Goal: Task Accomplishment & Management: Use online tool/utility

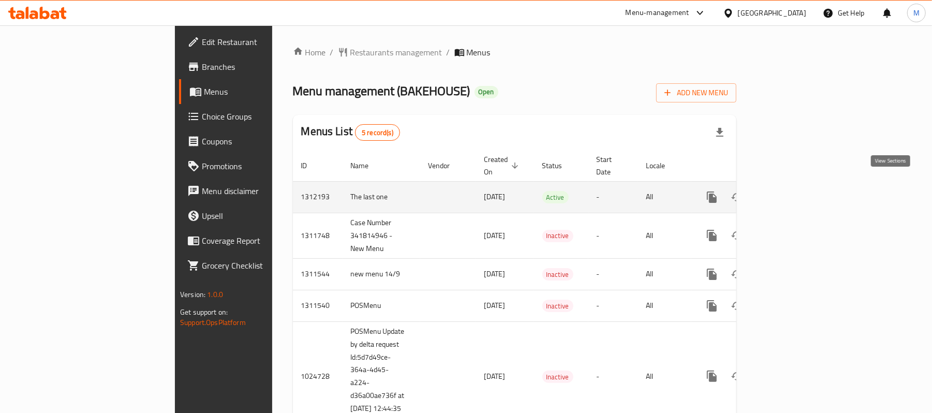
click at [793, 191] on icon "enhanced table" at bounding box center [786, 197] width 12 height 12
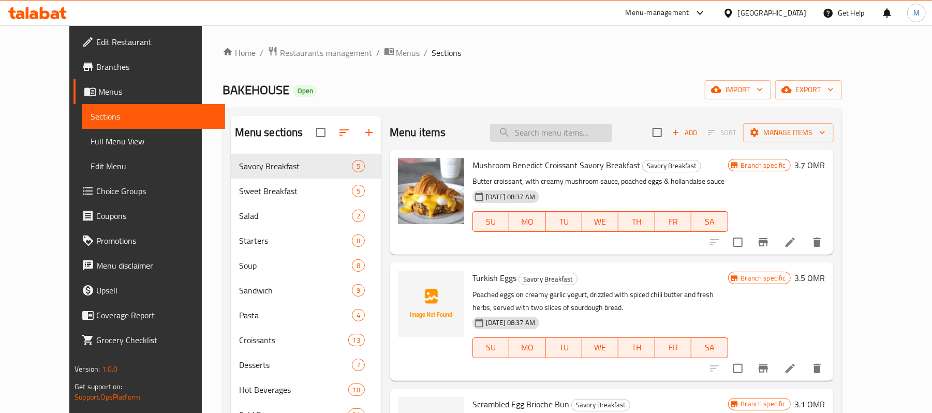
click at [593, 125] on input "search" at bounding box center [551, 133] width 122 height 18
paste input "Cardamom"
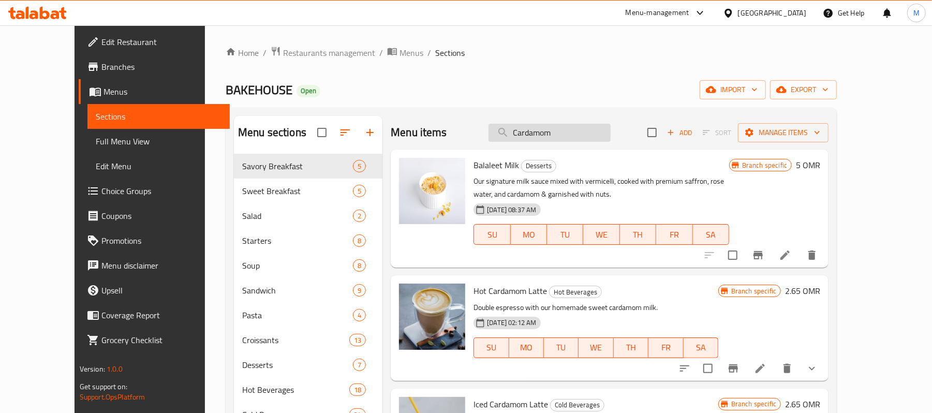
click at [594, 129] on input "Cardamom" at bounding box center [550, 133] width 122 height 18
paste input "Roll Box"
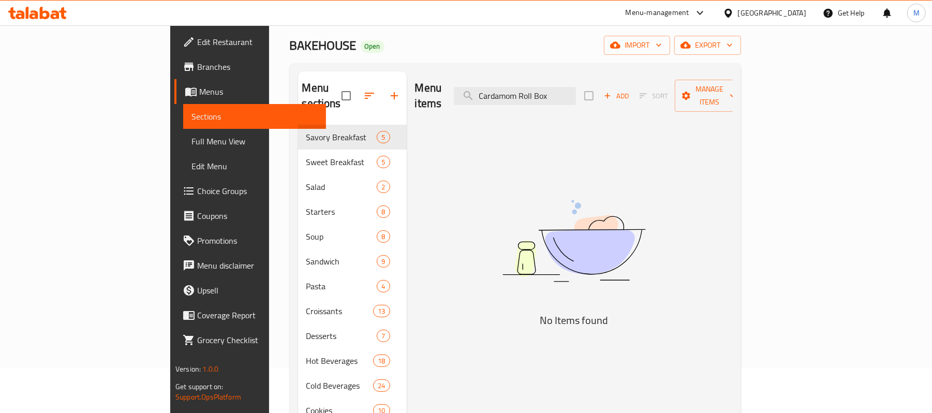
scroll to position [69, 0]
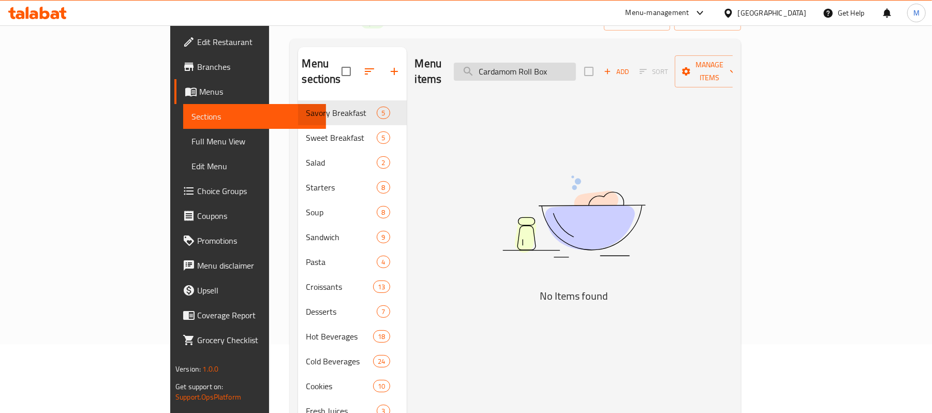
click at [576, 63] on input "Cardamom Roll Box" at bounding box center [515, 72] width 122 height 18
paste input "Halloumi & Bacon Bun"
drag, startPoint x: 572, startPoint y: 65, endPoint x: 682, endPoint y: 65, distance: 109.2
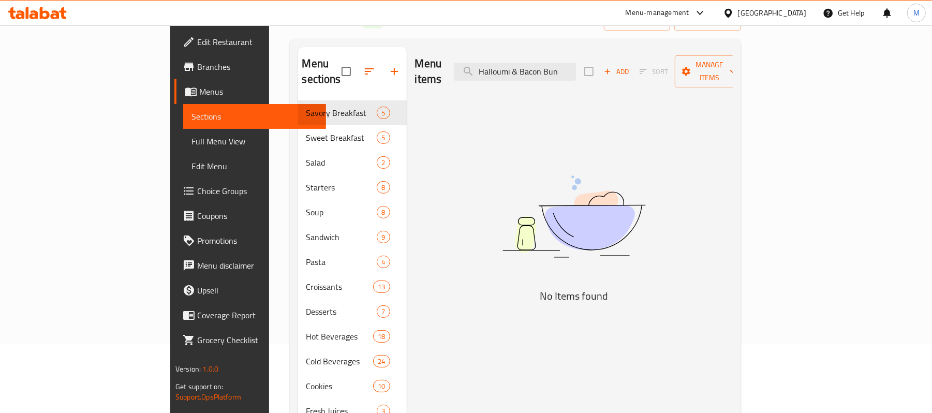
click at [682, 65] on div "Menu items [PERSON_NAME] & Bacon Bun Add Sort Manage items" at bounding box center [574, 71] width 318 height 49
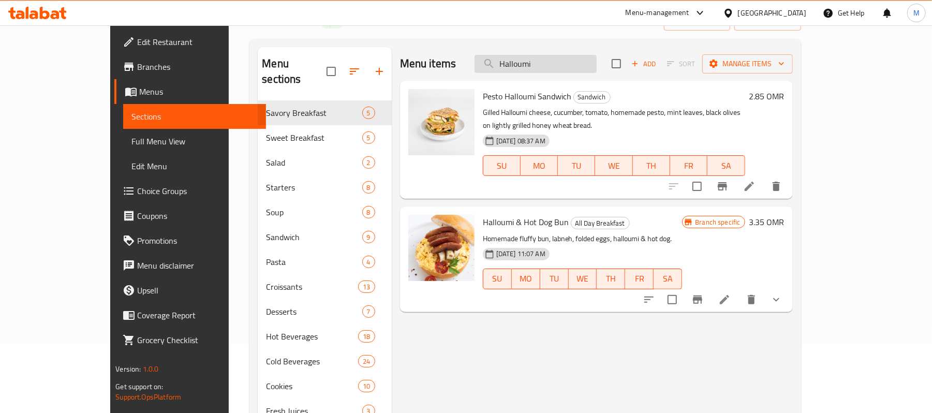
click at [587, 63] on input "Halloumi" at bounding box center [536, 64] width 122 height 18
paste input "Chocolate Moelleux Cake"
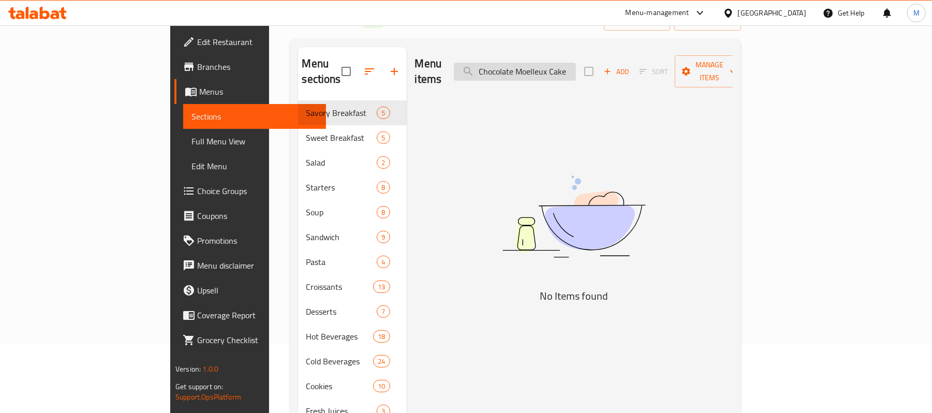
click at [576, 70] on input "Chocolate Moelleux Cake" at bounding box center [515, 72] width 122 height 18
paste input "Snickers Cheesec"
click at [576, 66] on input "Snickers Cheesecake" at bounding box center [515, 72] width 122 height 18
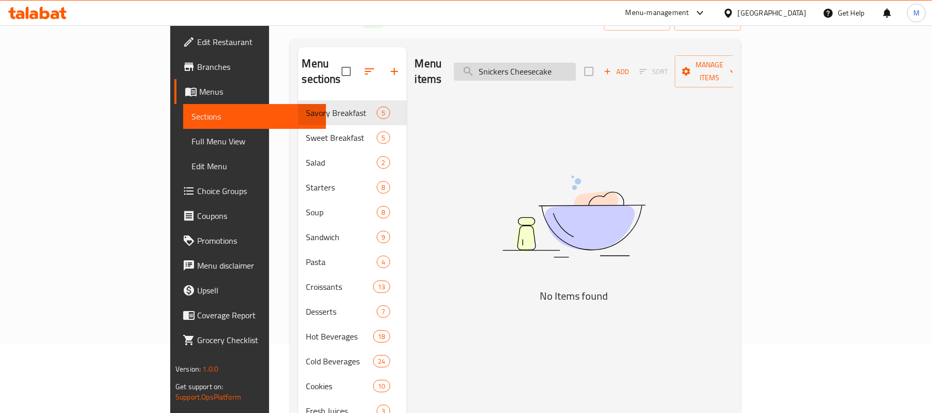
click at [576, 66] on input "Snickers Cheesecake" at bounding box center [515, 72] width 122 height 18
paste input "Mango Pudding"
click at [576, 63] on input "Mango Pudding" at bounding box center [515, 72] width 122 height 18
click at [576, 66] on input "Mango Pudd" at bounding box center [515, 72] width 122 height 18
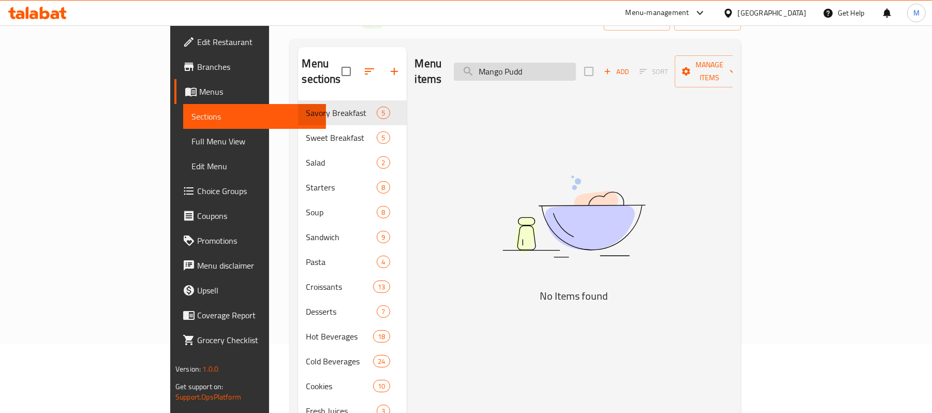
click at [576, 66] on input "Mango Pudd" at bounding box center [515, 72] width 122 height 18
paste input "[DATE] Savories"
type input "[DATE] Savories"
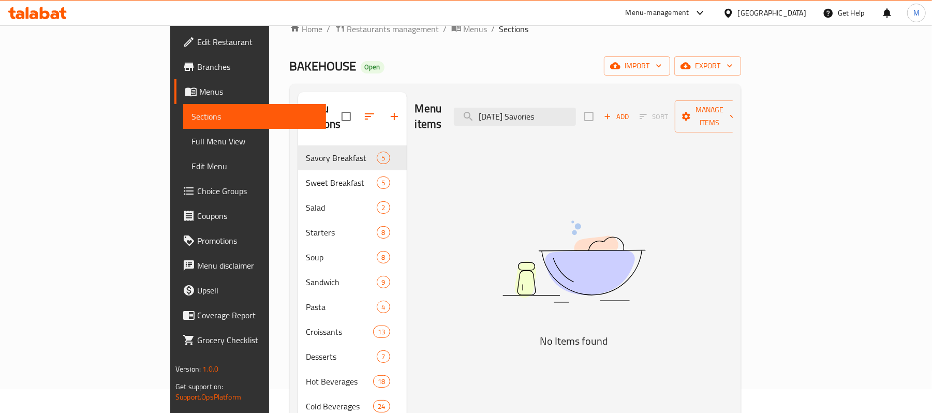
scroll to position [0, 0]
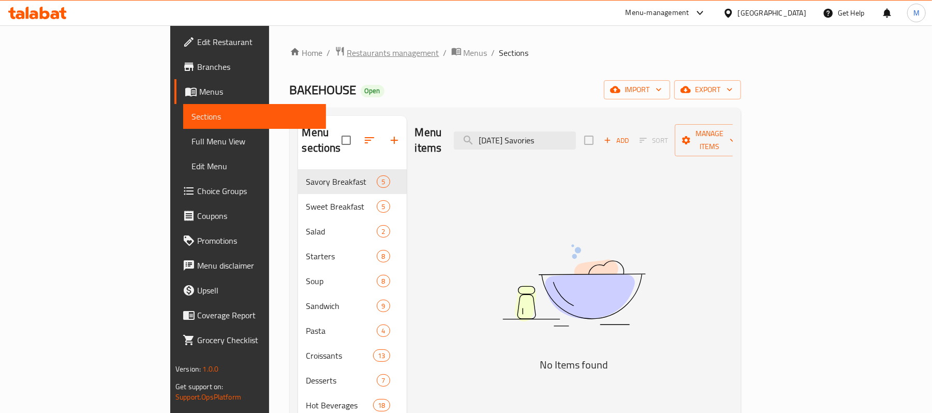
click at [347, 52] on span "Restaurants management" at bounding box center [393, 53] width 92 height 12
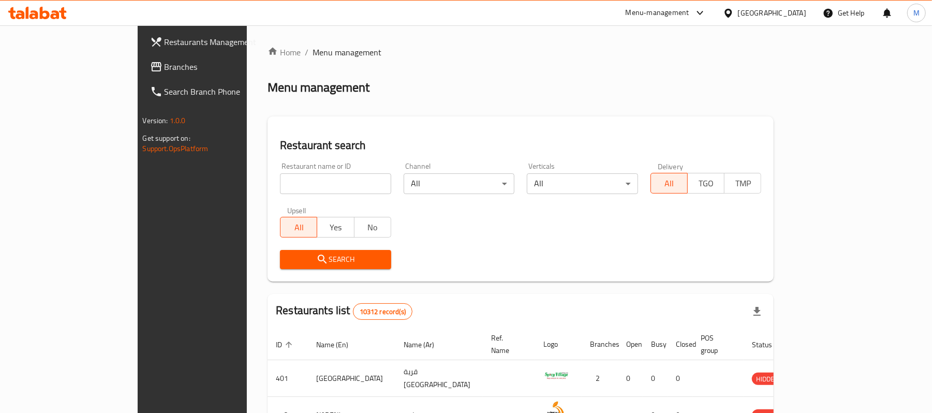
click at [689, 16] on div "Menu-management" at bounding box center [658, 13] width 64 height 12
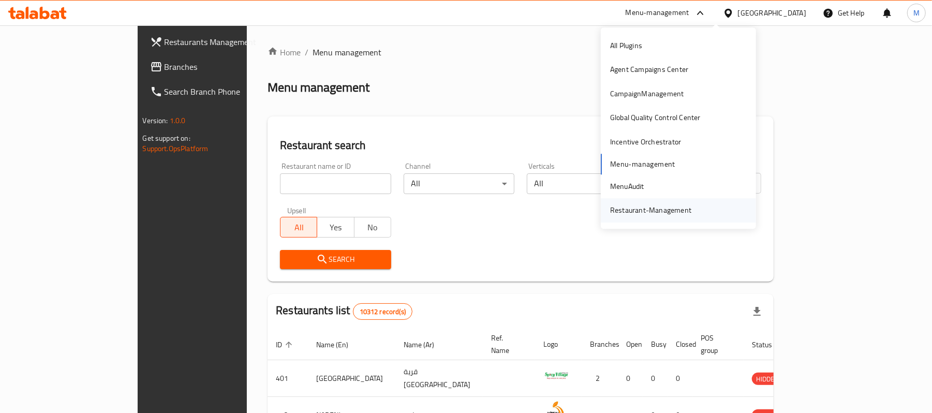
click at [652, 199] on div "Restaurant-Management" at bounding box center [651, 211] width 98 height 24
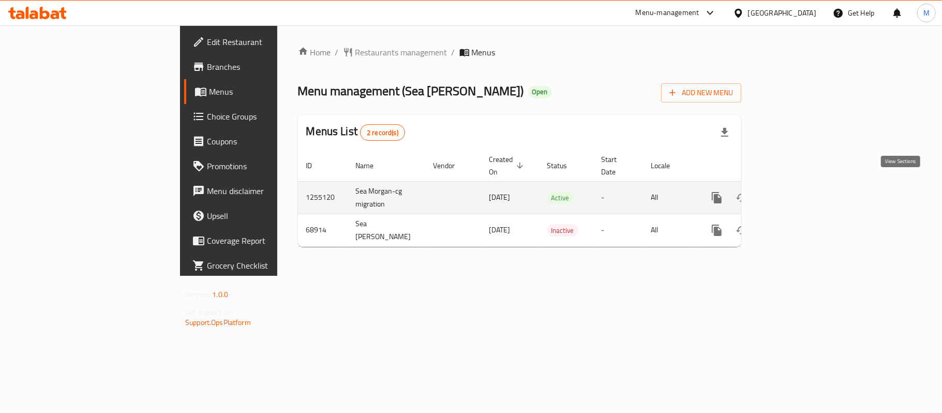
click at [798, 191] on icon "enhanced table" at bounding box center [792, 197] width 12 height 12
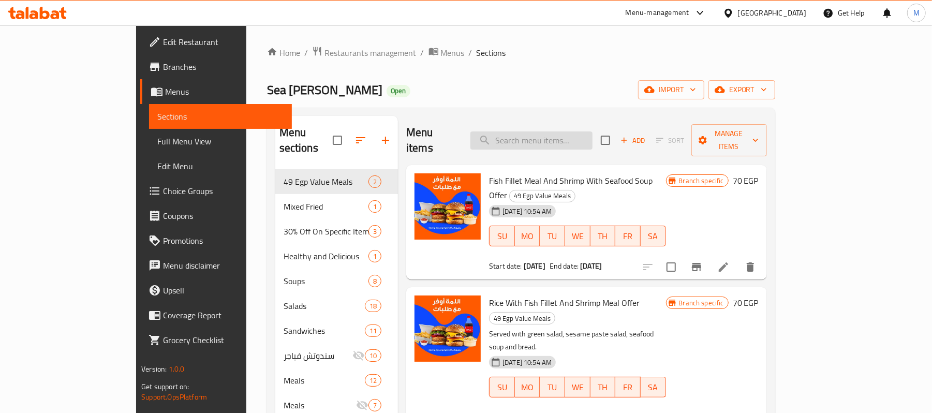
click at [555, 131] on input "search" at bounding box center [531, 140] width 122 height 18
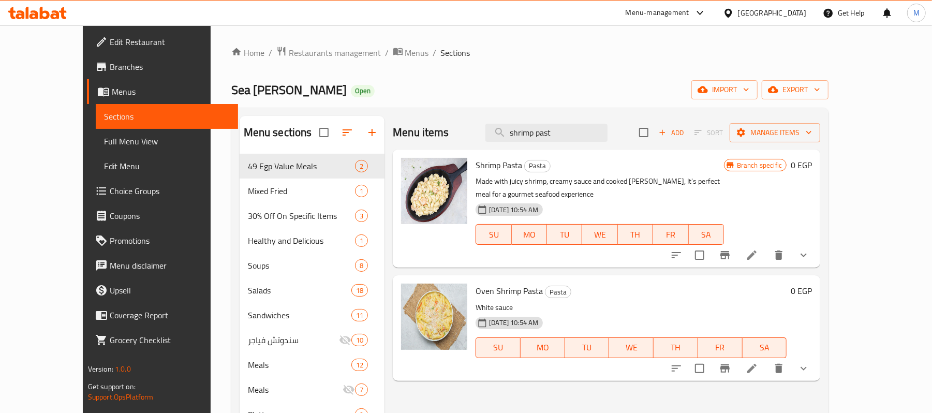
click at [592, 180] on p "Made with juicy shrimp, creamy sauce and cooked al dente, It's perfect meal for…" at bounding box center [600, 188] width 248 height 26
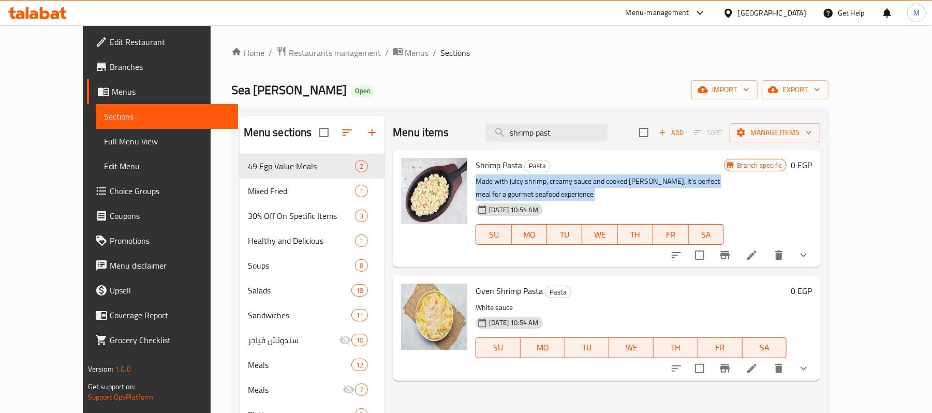
click at [592, 180] on p "Made with juicy shrimp, creamy sauce and cooked al dente, It's perfect meal for…" at bounding box center [600, 188] width 248 height 26
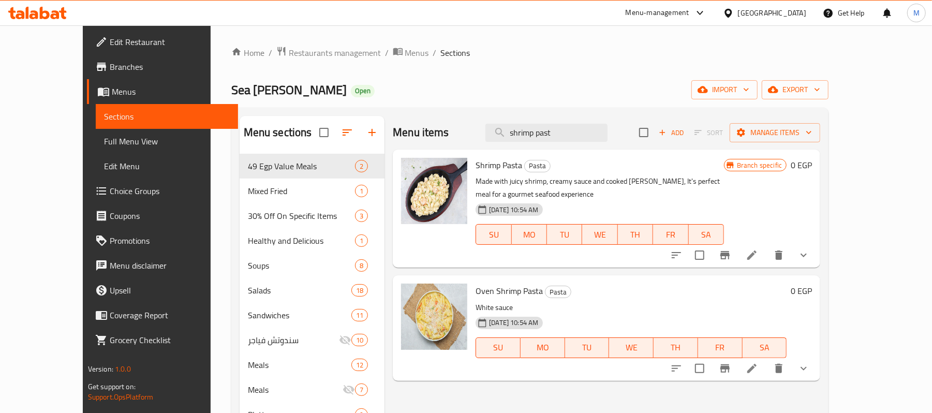
click at [624, 92] on div "Sea Morgan Open import export" at bounding box center [530, 89] width 598 height 19
click at [611, 180] on p "Made with juicy shrimp, creamy sauce and cooked al dente, It's perfect meal for…" at bounding box center [600, 188] width 248 height 26
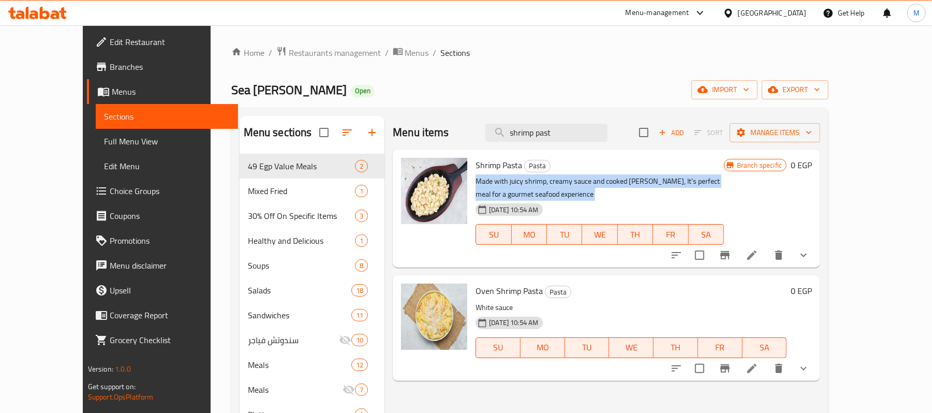
click at [611, 180] on p "Made with juicy shrimp, creamy sauce and cooked al dente, It's perfect meal for…" at bounding box center [600, 188] width 248 height 26
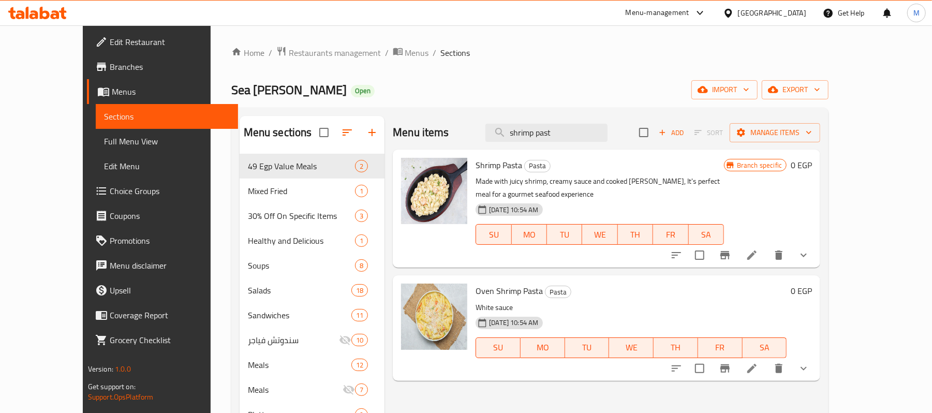
click at [625, 81] on div "Sea Morgan Open import export" at bounding box center [530, 89] width 598 height 19
click at [588, 142] on input "shrimp past" at bounding box center [546, 133] width 122 height 18
drag, startPoint x: 568, startPoint y: 134, endPoint x: 473, endPoint y: 136, distance: 95.2
click at [473, 136] on div "Menu items shrimp pasta Add Sort Manage items" at bounding box center [606, 133] width 427 height 34
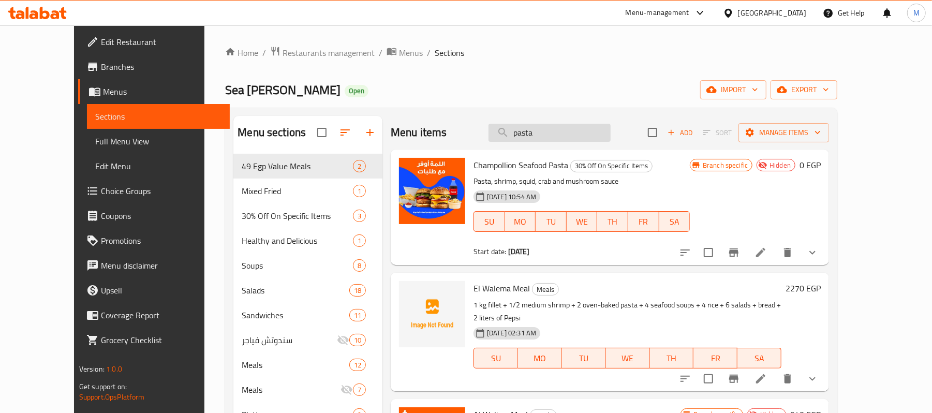
click at [562, 137] on input "pasta" at bounding box center [550, 133] width 122 height 18
click at [535, 127] on input "pasta" at bounding box center [550, 133] width 122 height 18
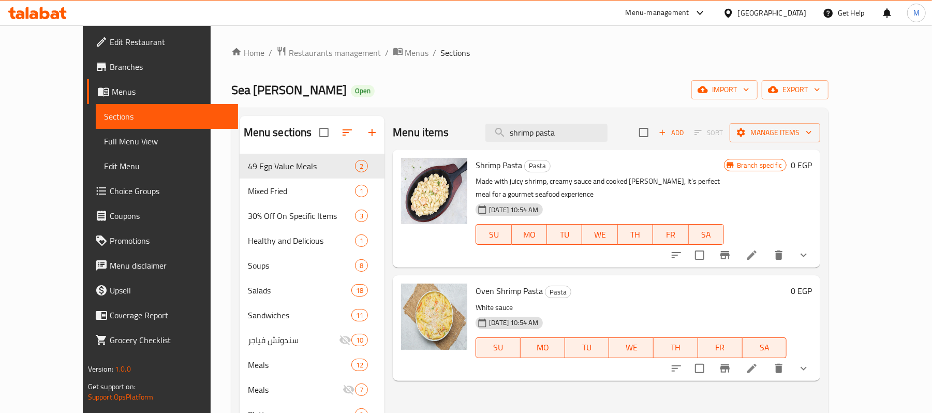
type input "shrimp pasta"
click at [304, 56] on span "Restaurants management" at bounding box center [335, 53] width 92 height 12
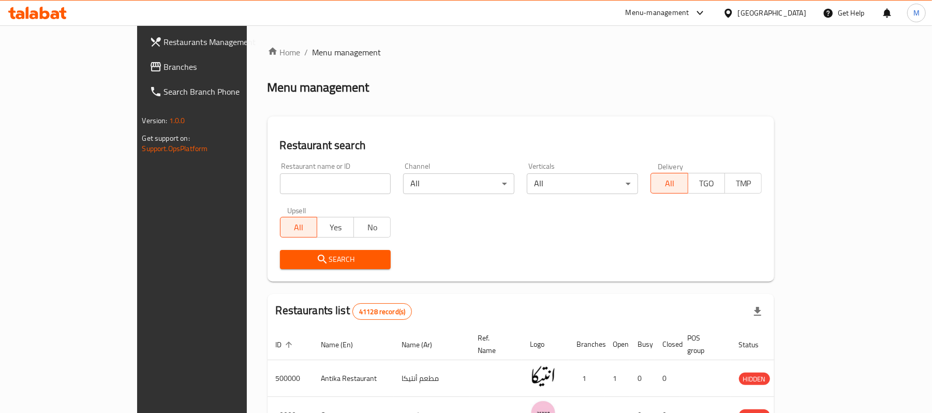
click at [283, 184] on input "search" at bounding box center [335, 183] width 111 height 21
paste input "Sea Morgan"
type input "Sea Morgan"
click button "Search" at bounding box center [335, 259] width 111 height 19
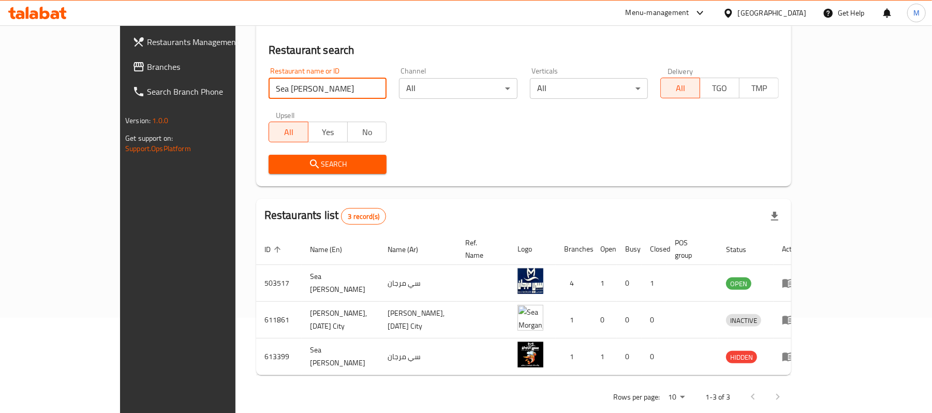
scroll to position [102, 0]
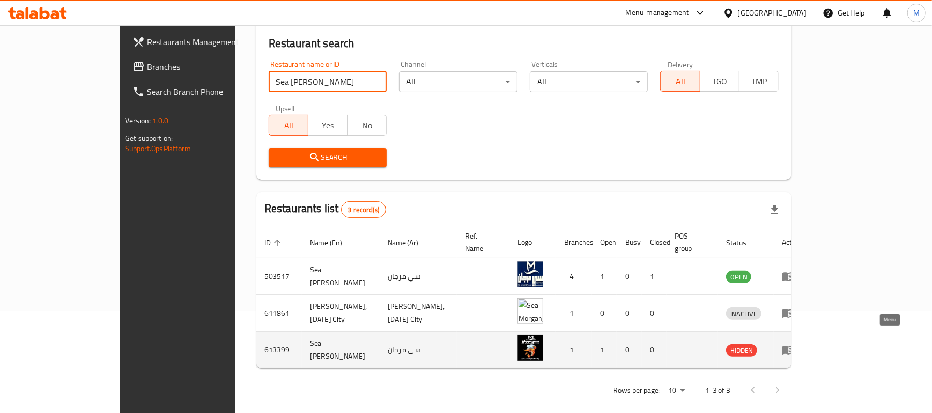
click at [794, 344] on icon "enhanced table" at bounding box center [788, 350] width 12 height 12
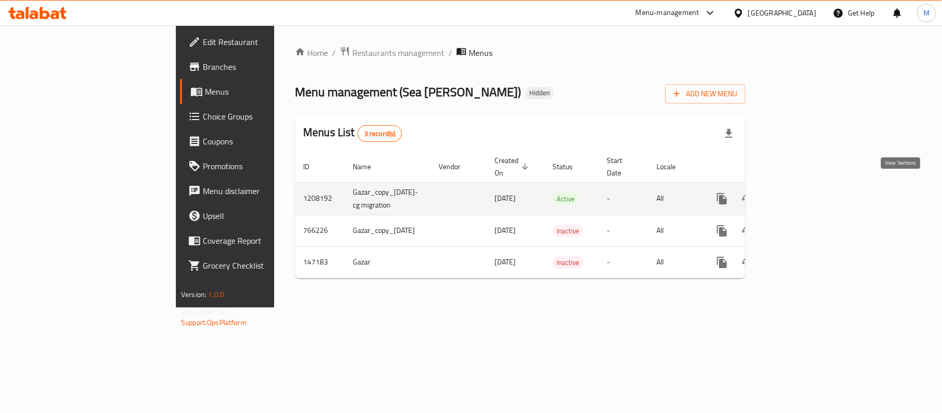
click at [803, 193] on icon "enhanced table" at bounding box center [797, 199] width 12 height 12
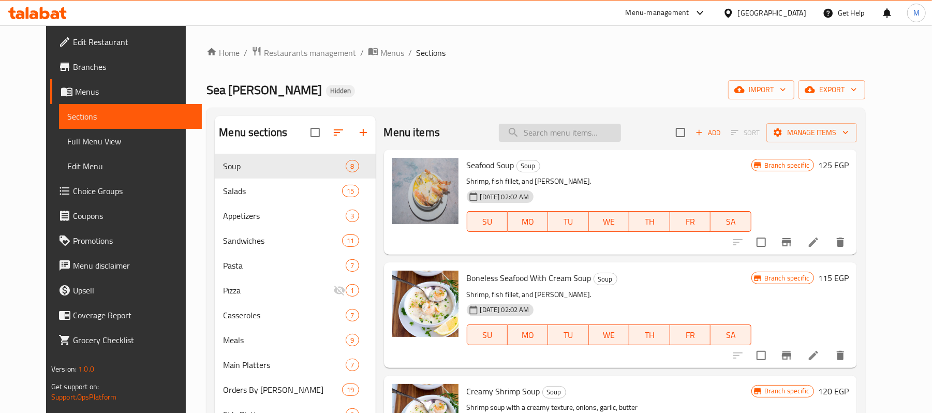
click at [571, 134] on input "search" at bounding box center [560, 133] width 122 height 18
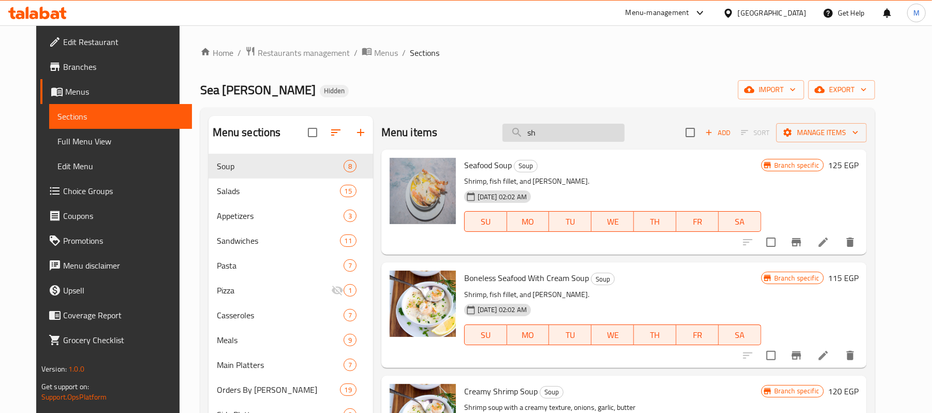
type input "s"
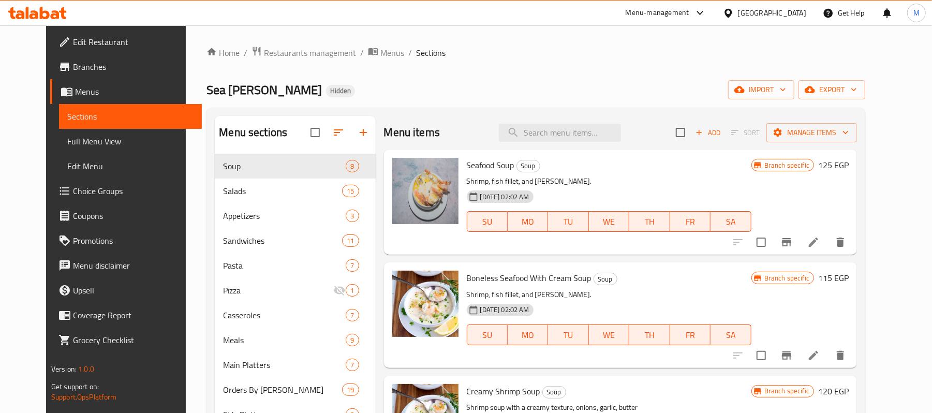
click at [308, 43] on div "Home / Restaurants management / Menus / Sections Sea Morgan Hidden import expor…" at bounding box center [536, 291] width 700 height 533
click at [306, 52] on span "Restaurants management" at bounding box center [310, 53] width 92 height 12
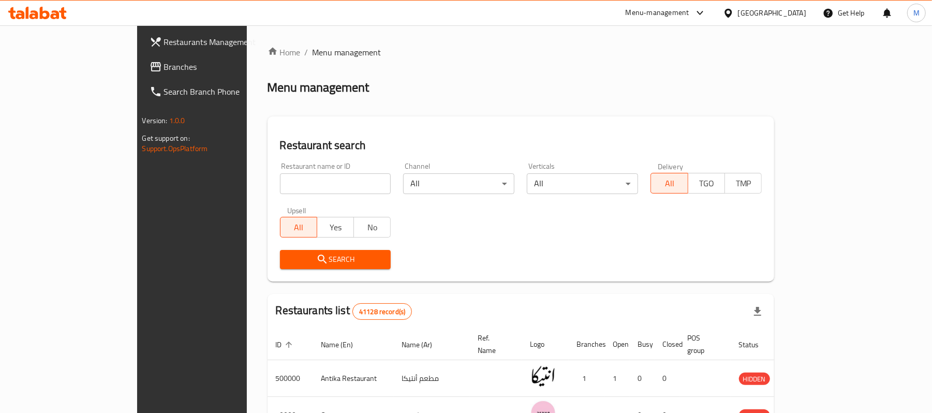
click at [292, 181] on input "search" at bounding box center [335, 183] width 111 height 21
type input "Sea Morgan"
click button "Search" at bounding box center [335, 259] width 111 height 19
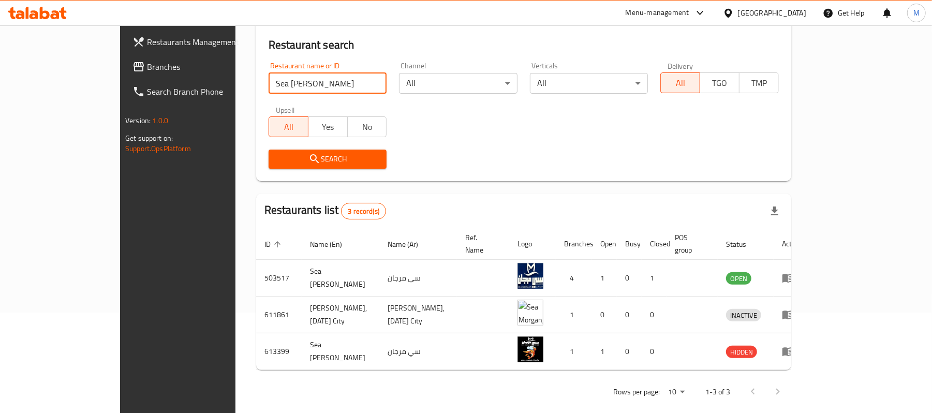
scroll to position [102, 0]
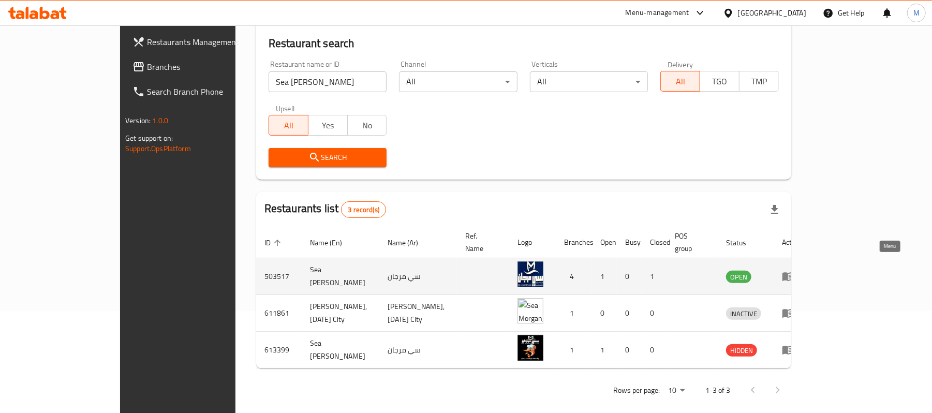
click at [794, 273] on icon "enhanced table" at bounding box center [787, 277] width 11 height 9
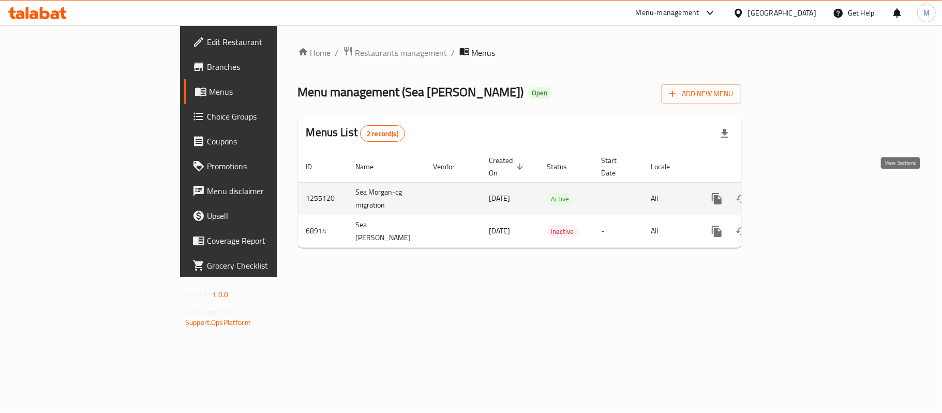
click at [804, 186] on link "enhanced table" at bounding box center [791, 198] width 25 height 25
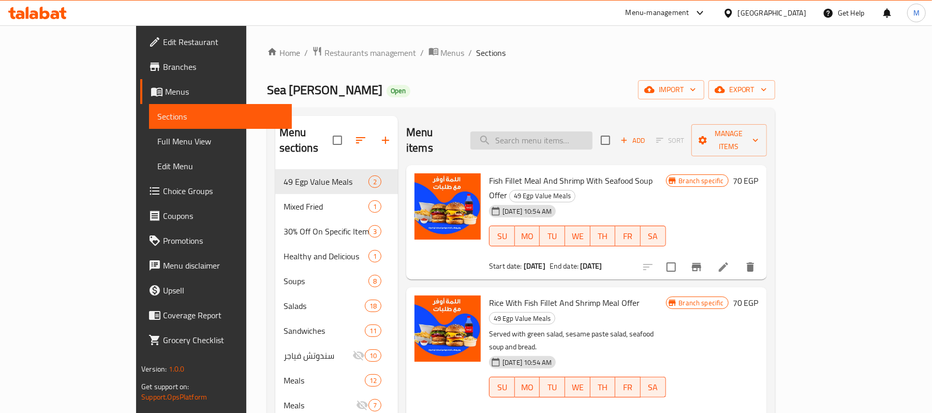
click at [564, 131] on input "search" at bounding box center [531, 140] width 122 height 18
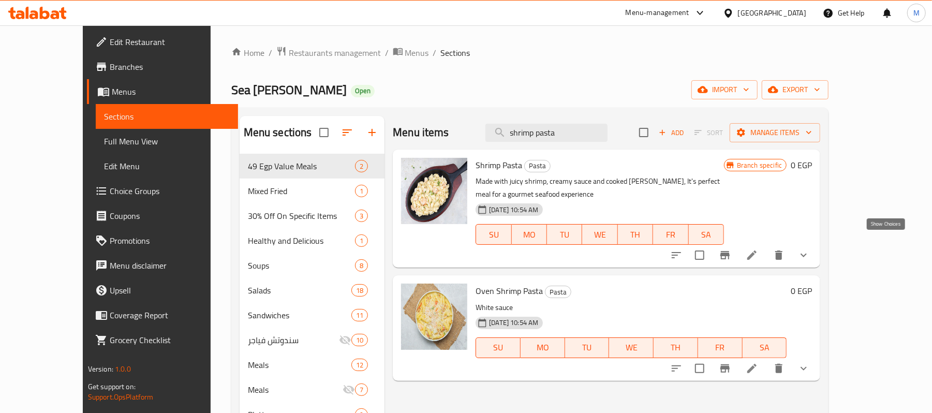
type input "shrimp pasta"
click at [807, 254] on icon "show more" at bounding box center [804, 256] width 6 height 4
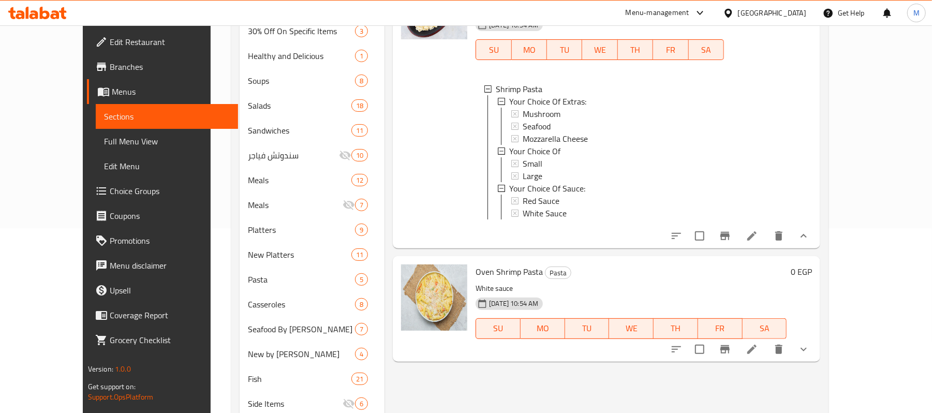
scroll to position [207, 0]
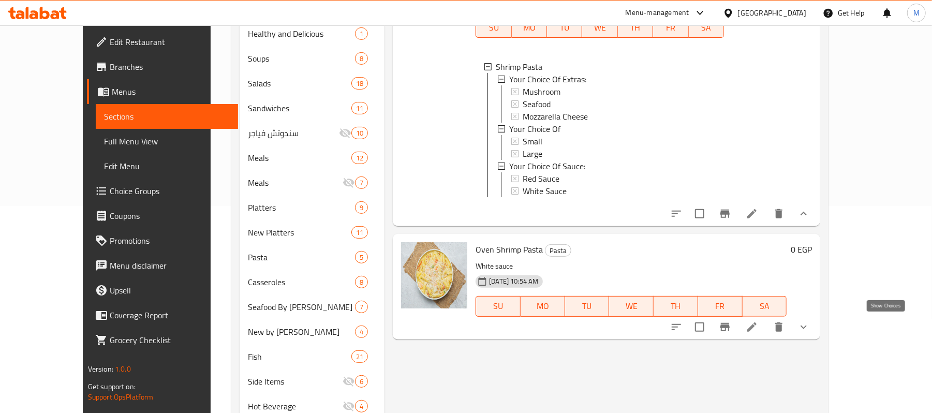
click at [807, 327] on icon "show more" at bounding box center [804, 327] width 6 height 4
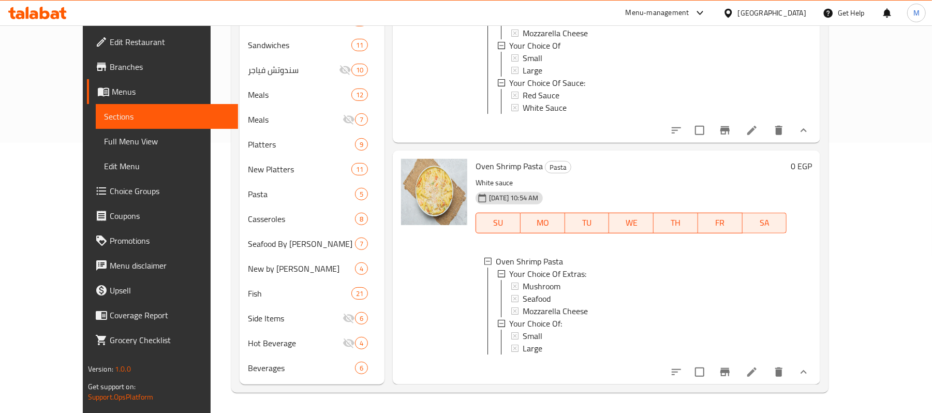
scroll to position [271, 0]
click at [820, 134] on div "Menu items shrimp pasta Add Sort Manage items Shrimp Pasta Pasta Made with juic…" at bounding box center [603, 114] width 436 height 539
click at [816, 129] on button "show more" at bounding box center [803, 129] width 25 height 25
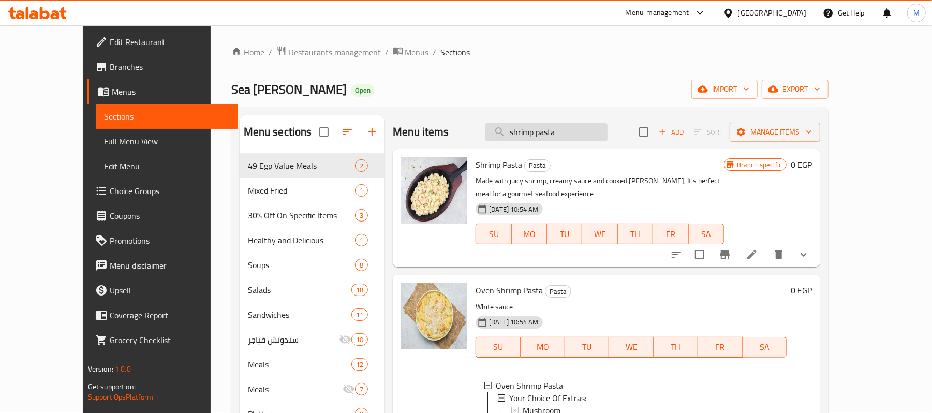
scroll to position [138, 0]
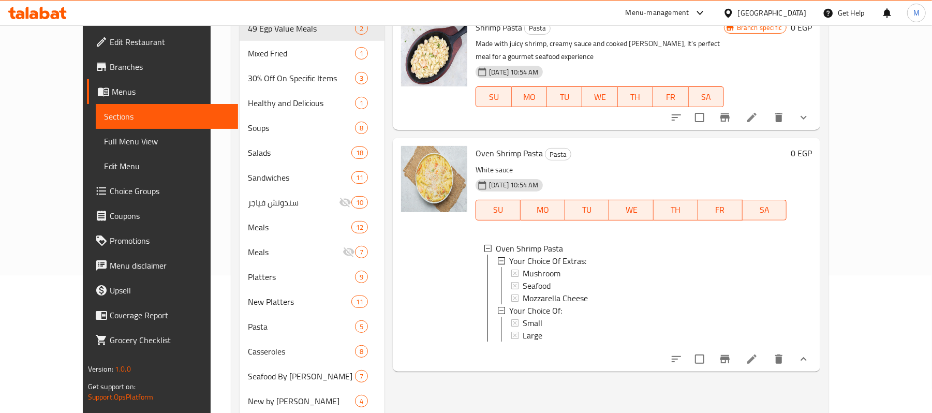
click at [810, 356] on icon "show more" at bounding box center [803, 359] width 12 height 12
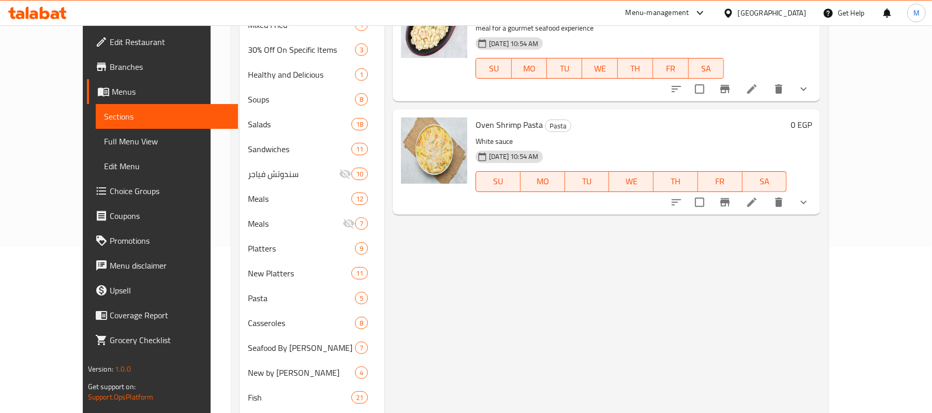
scroll to position [0, 0]
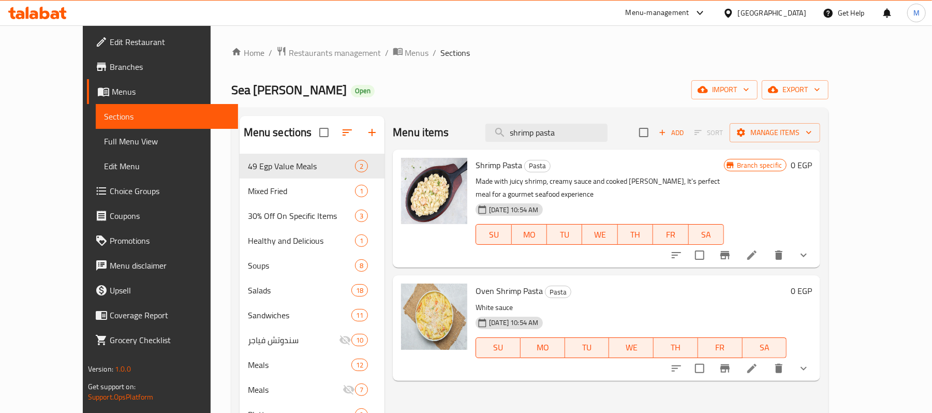
click at [231, 91] on span "Sea Morgan" at bounding box center [288, 89] width 115 height 23
copy span "Sea Morgan"
click at [303, 53] on span "Restaurants management" at bounding box center [335, 53] width 92 height 12
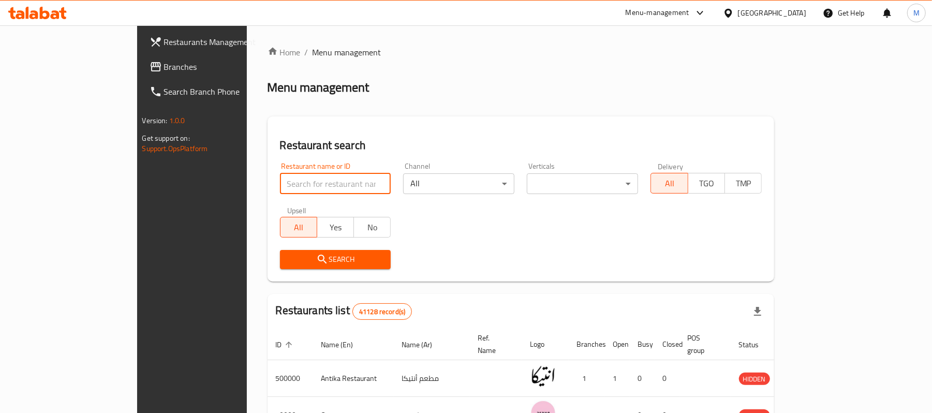
click at [282, 181] on input "search" at bounding box center [335, 183] width 111 height 21
paste input "Sea Morgan"
type input "Sea Morgan"
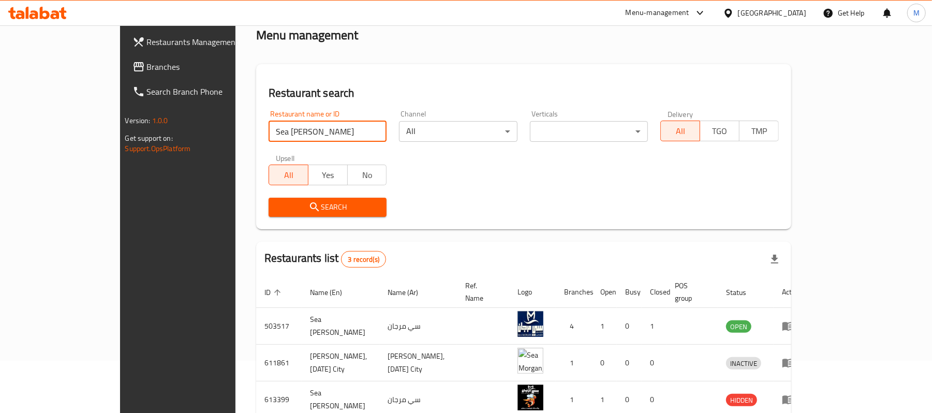
scroll to position [102, 0]
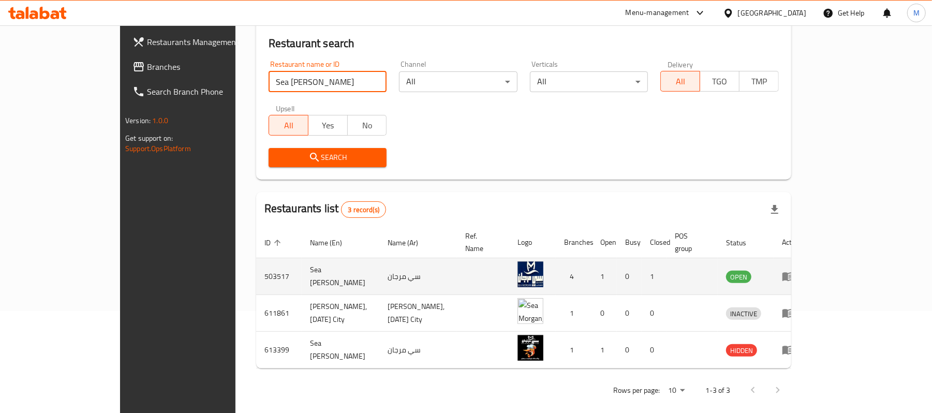
click at [794, 273] on icon "enhanced table" at bounding box center [787, 277] width 11 height 9
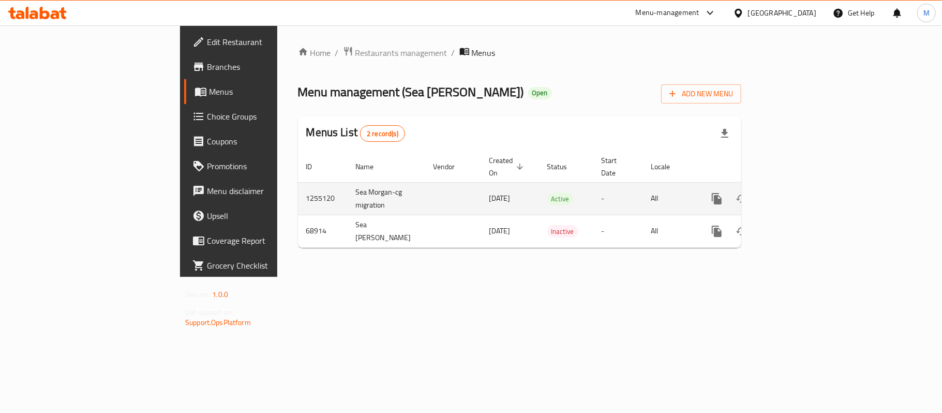
click at [804, 191] on link "enhanced table" at bounding box center [791, 198] width 25 height 25
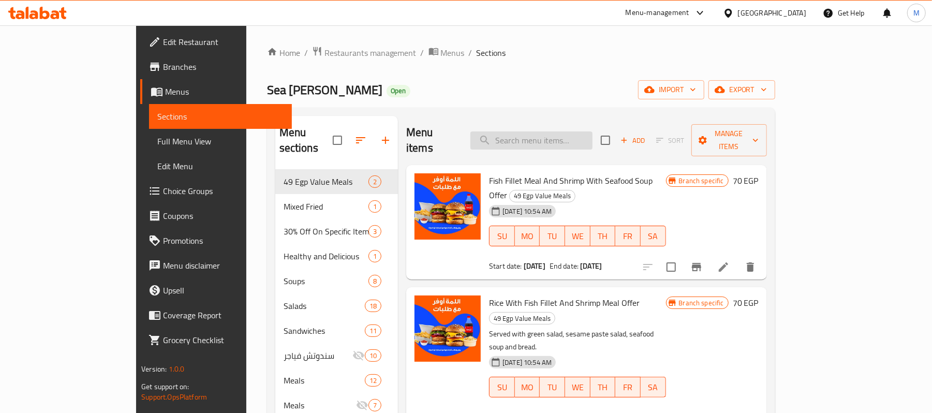
click at [593, 137] on input "search" at bounding box center [531, 140] width 122 height 18
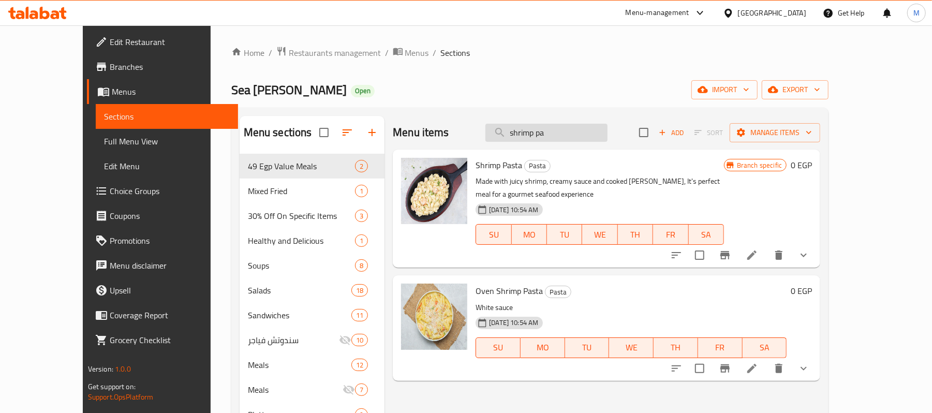
drag, startPoint x: 565, startPoint y: 134, endPoint x: 600, endPoint y: 135, distance: 35.2
click at [600, 135] on input "shrimp pa" at bounding box center [546, 133] width 122 height 18
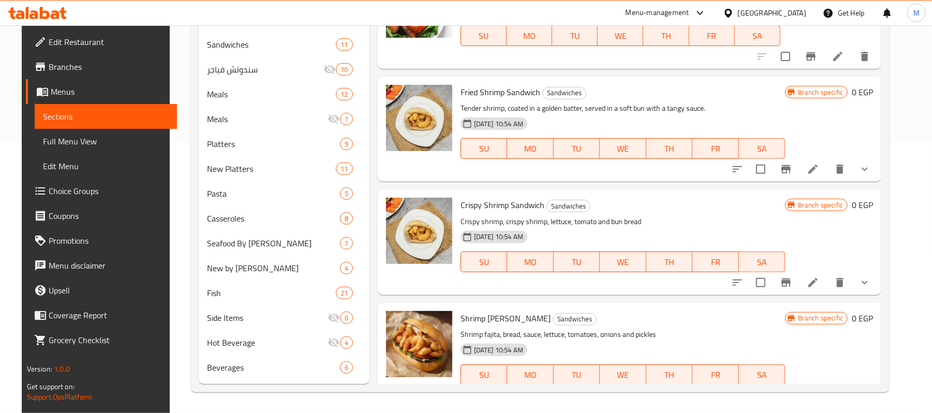
scroll to position [1408, 0]
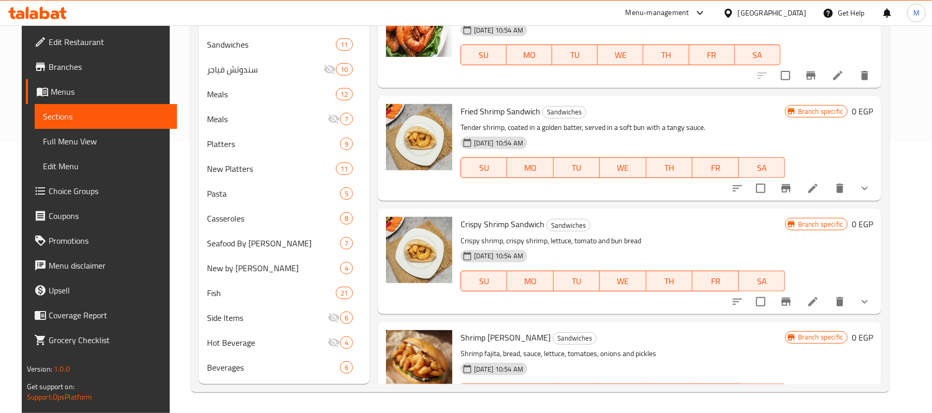
click at [877, 176] on button "show more" at bounding box center [864, 188] width 25 height 25
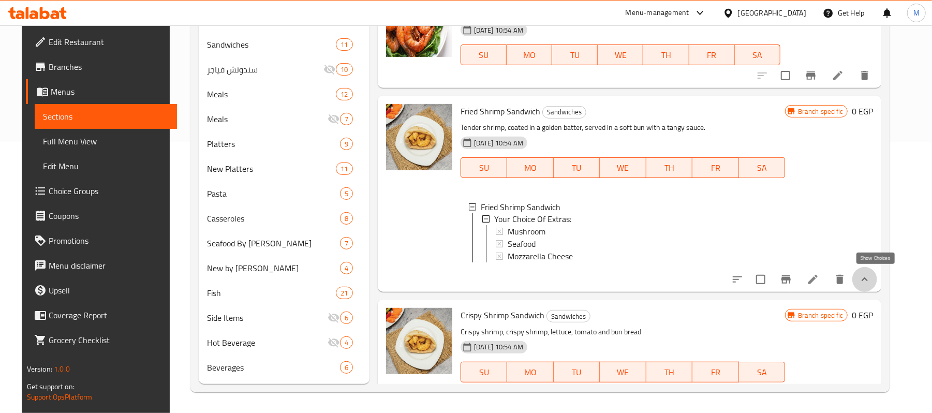
click at [871, 278] on icon "show more" at bounding box center [865, 279] width 12 height 12
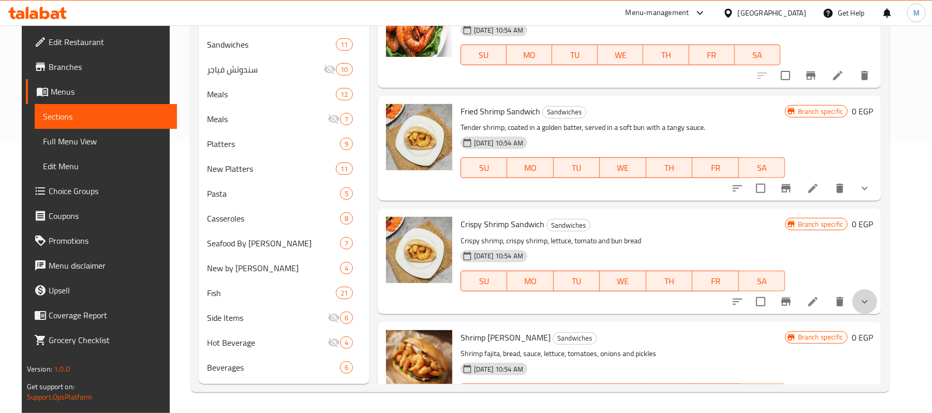
click at [876, 289] on button "show more" at bounding box center [864, 301] width 25 height 25
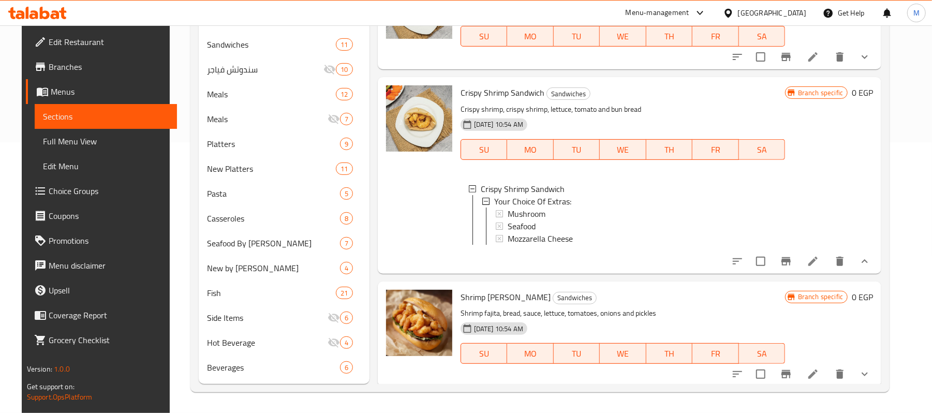
scroll to position [1545, 0]
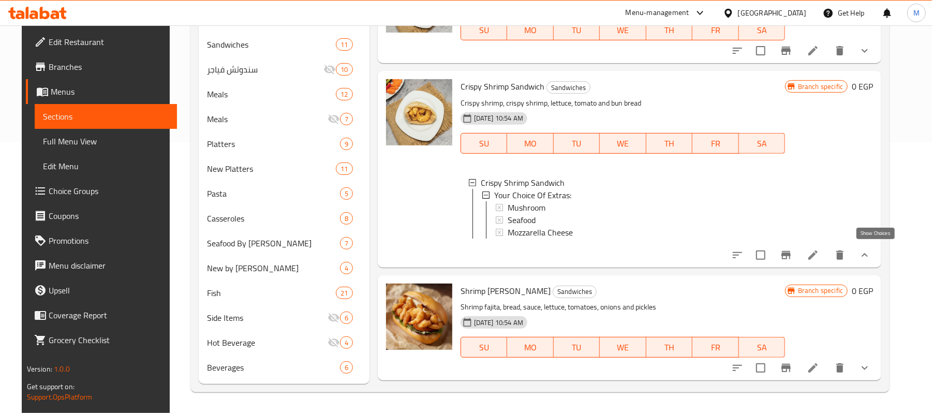
click at [871, 251] on icon "show more" at bounding box center [865, 255] width 12 height 12
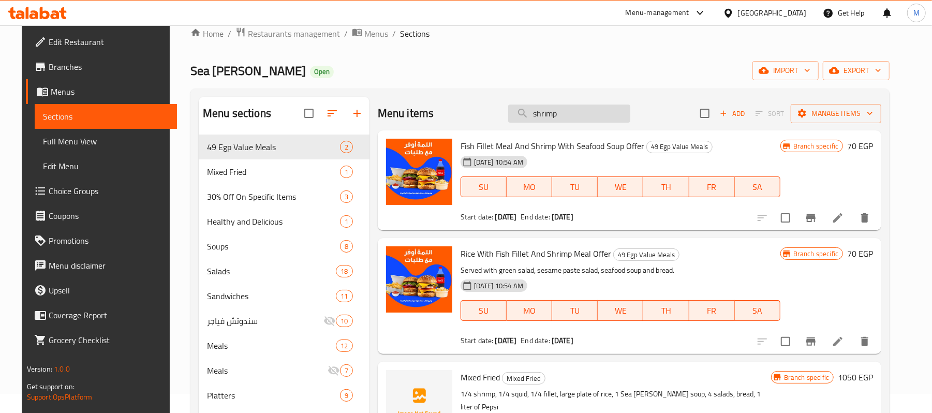
scroll to position [0, 0]
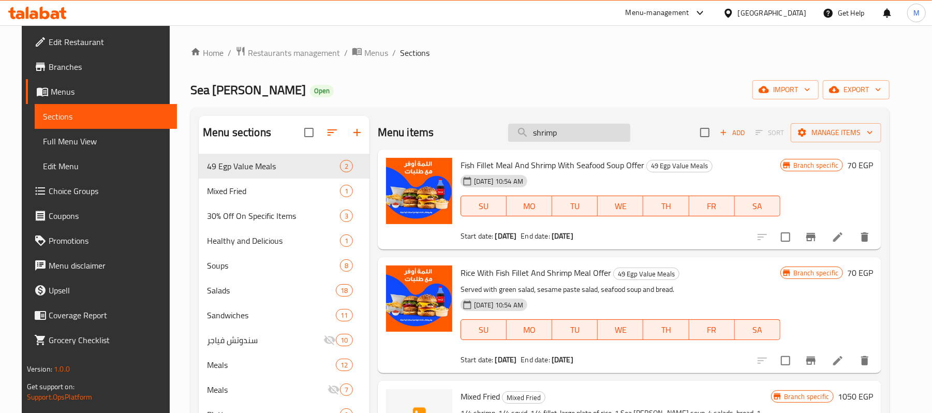
click at [566, 138] on input "shrimp" at bounding box center [569, 133] width 122 height 18
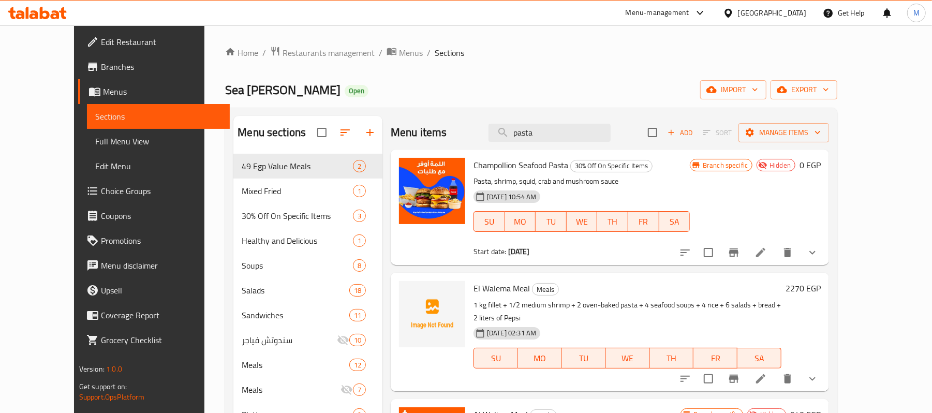
type input "pasta"
click at [283, 48] on span "Restaurants management" at bounding box center [329, 53] width 92 height 12
